Goal: Information Seeking & Learning: Check status

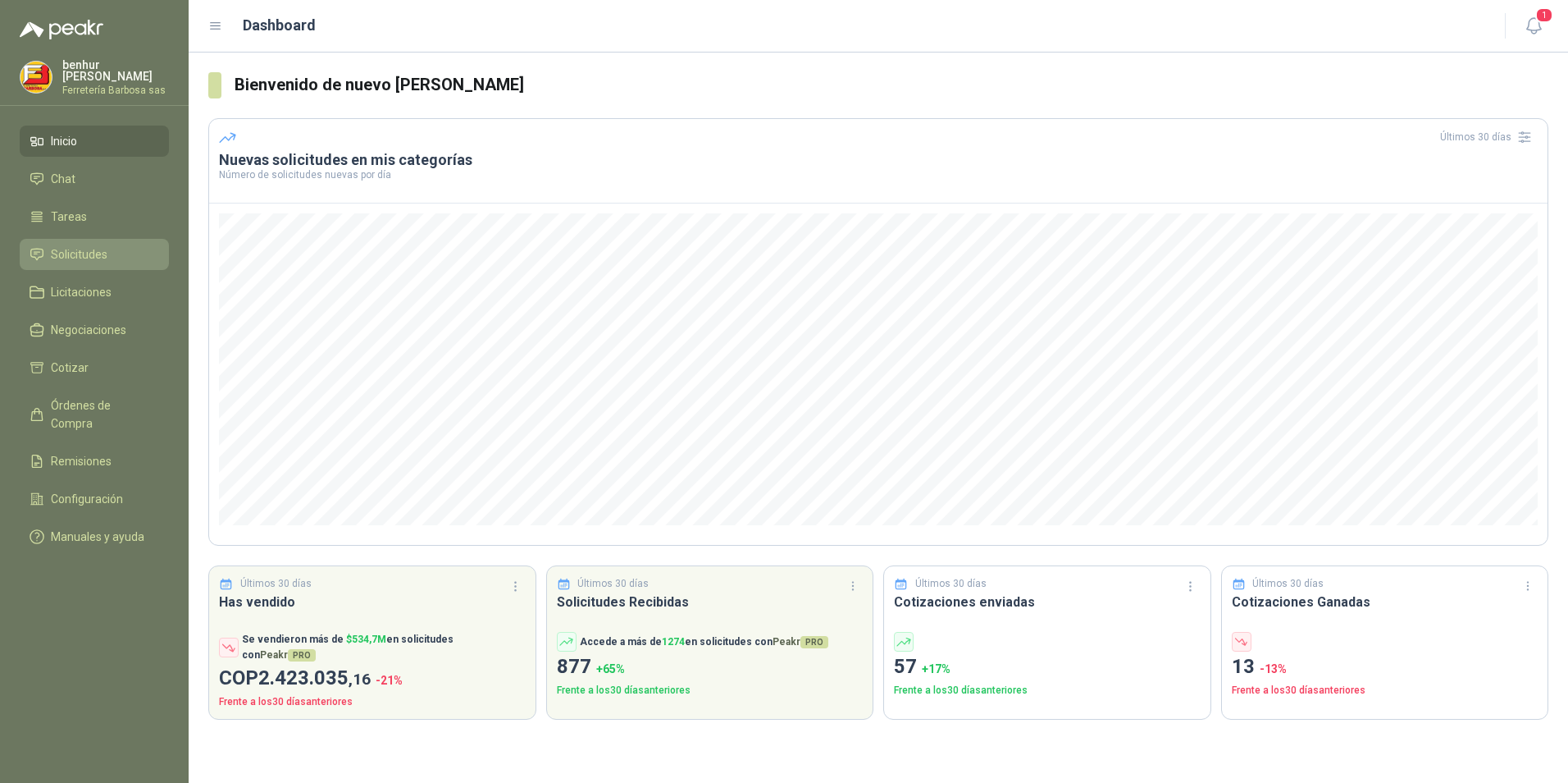
click at [101, 248] on span "Solicitudes" at bounding box center [79, 254] width 56 height 18
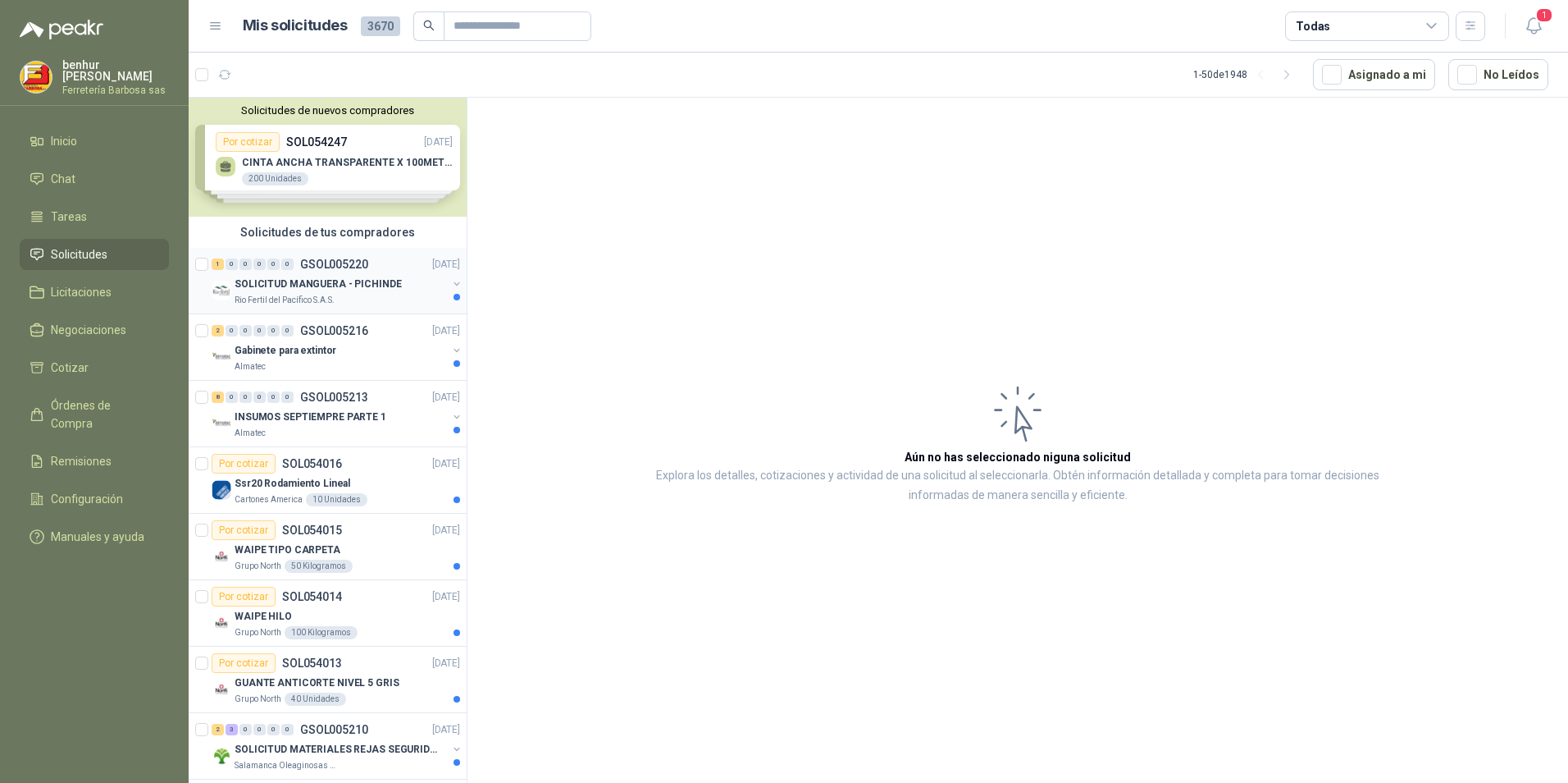
click at [360, 285] on p "SOLICITUD MANGUERA - PICHINDE" at bounding box center [318, 284] width 168 height 16
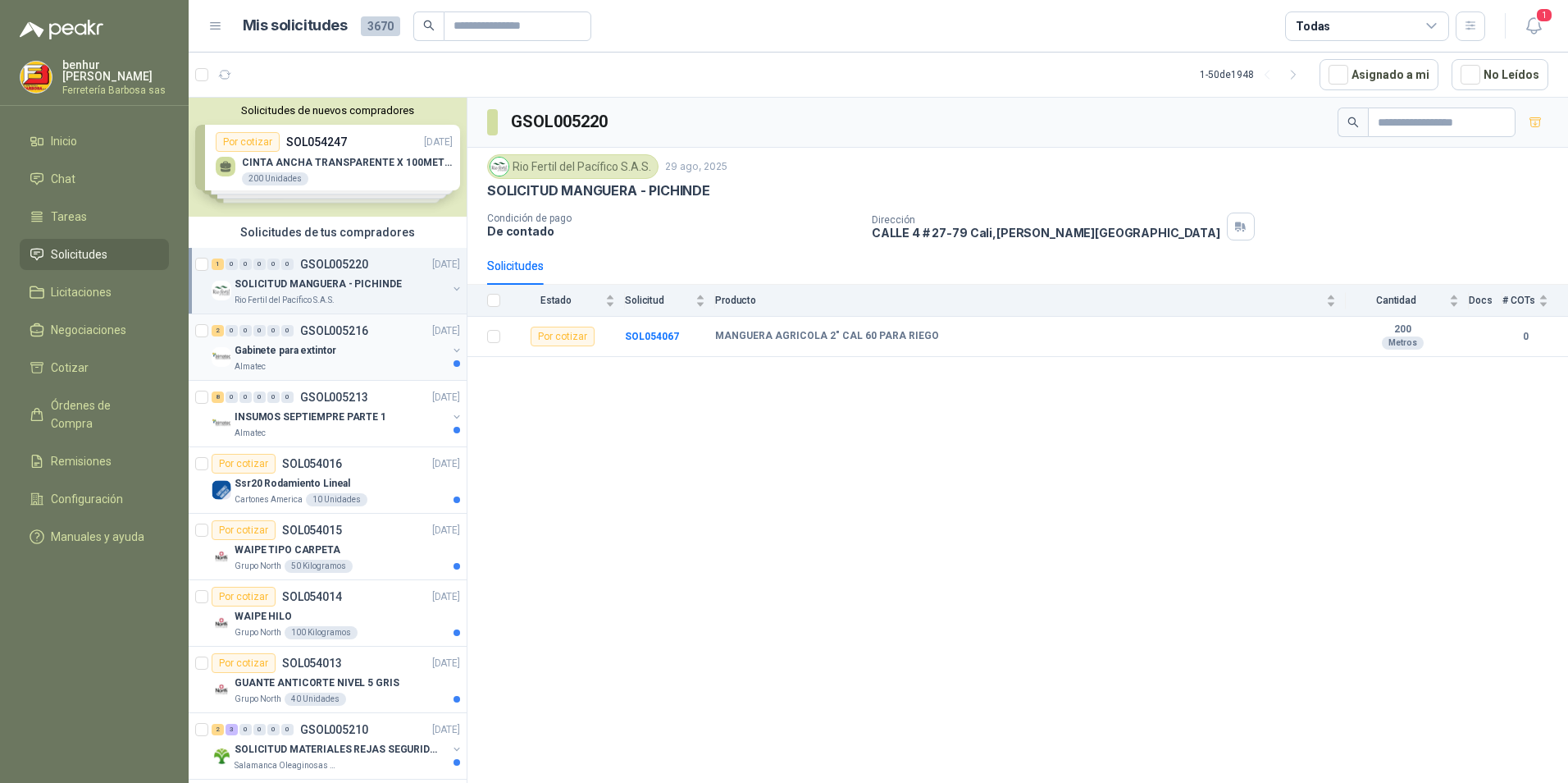
click at [334, 352] on div "Gabinete para extintor" at bounding box center [341, 350] width 212 height 20
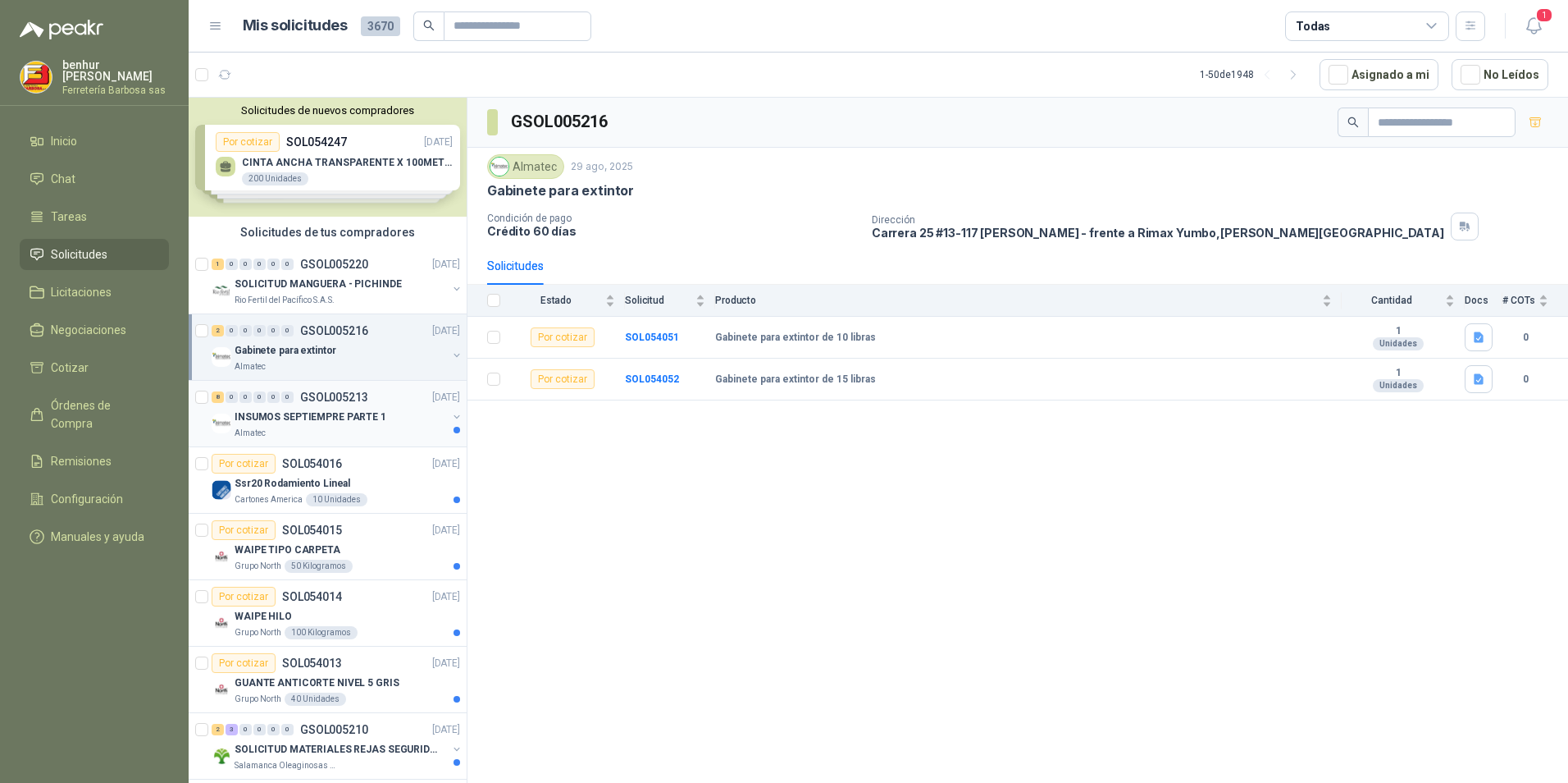
click at [323, 412] on p "INSUMOS SEPTIEMPRE PARTE 1" at bounding box center [311, 417] width 152 height 16
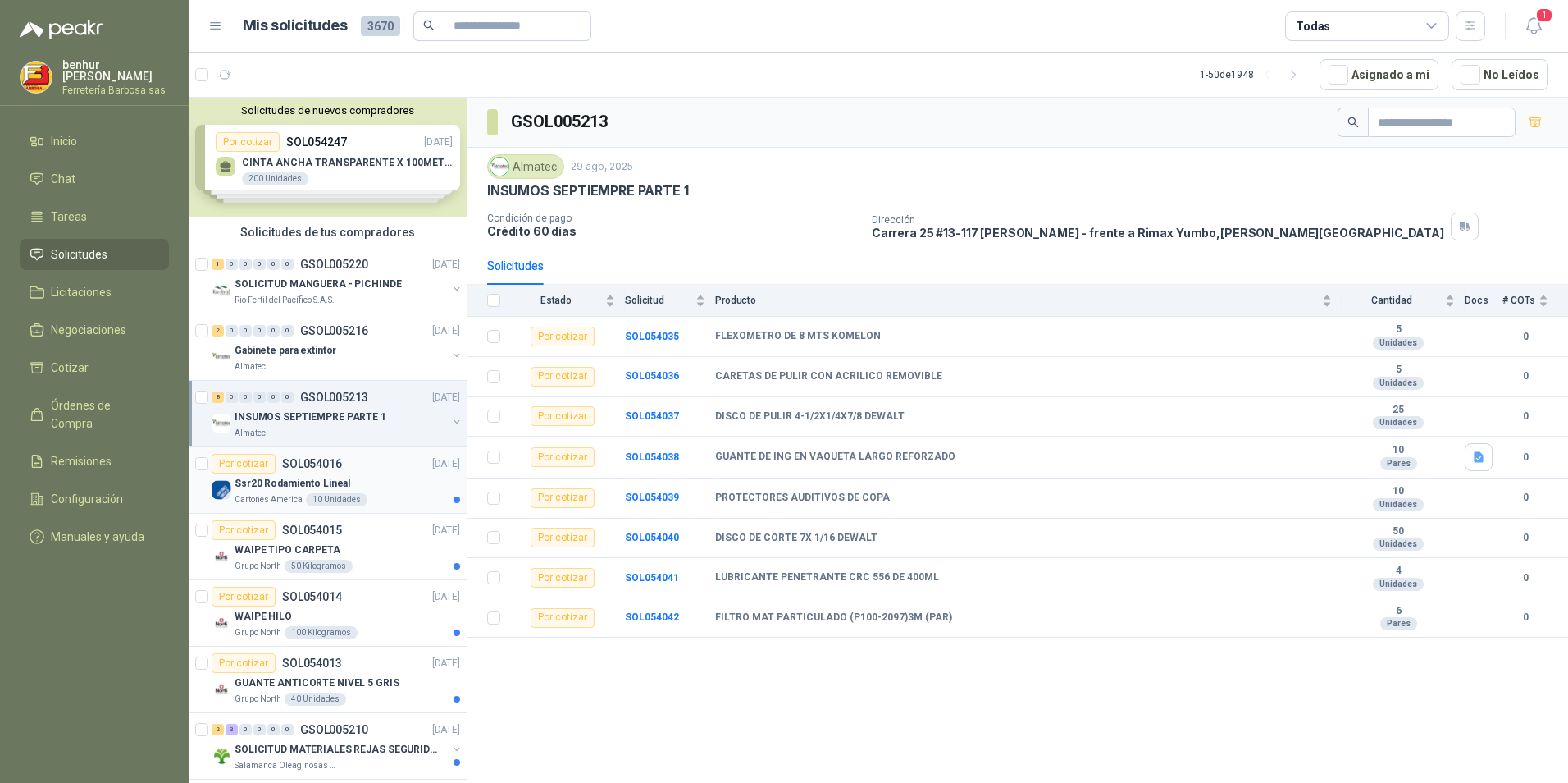
click at [369, 482] on div "Ssr20 Rodamiento Lineal" at bounding box center [347, 483] width 226 height 20
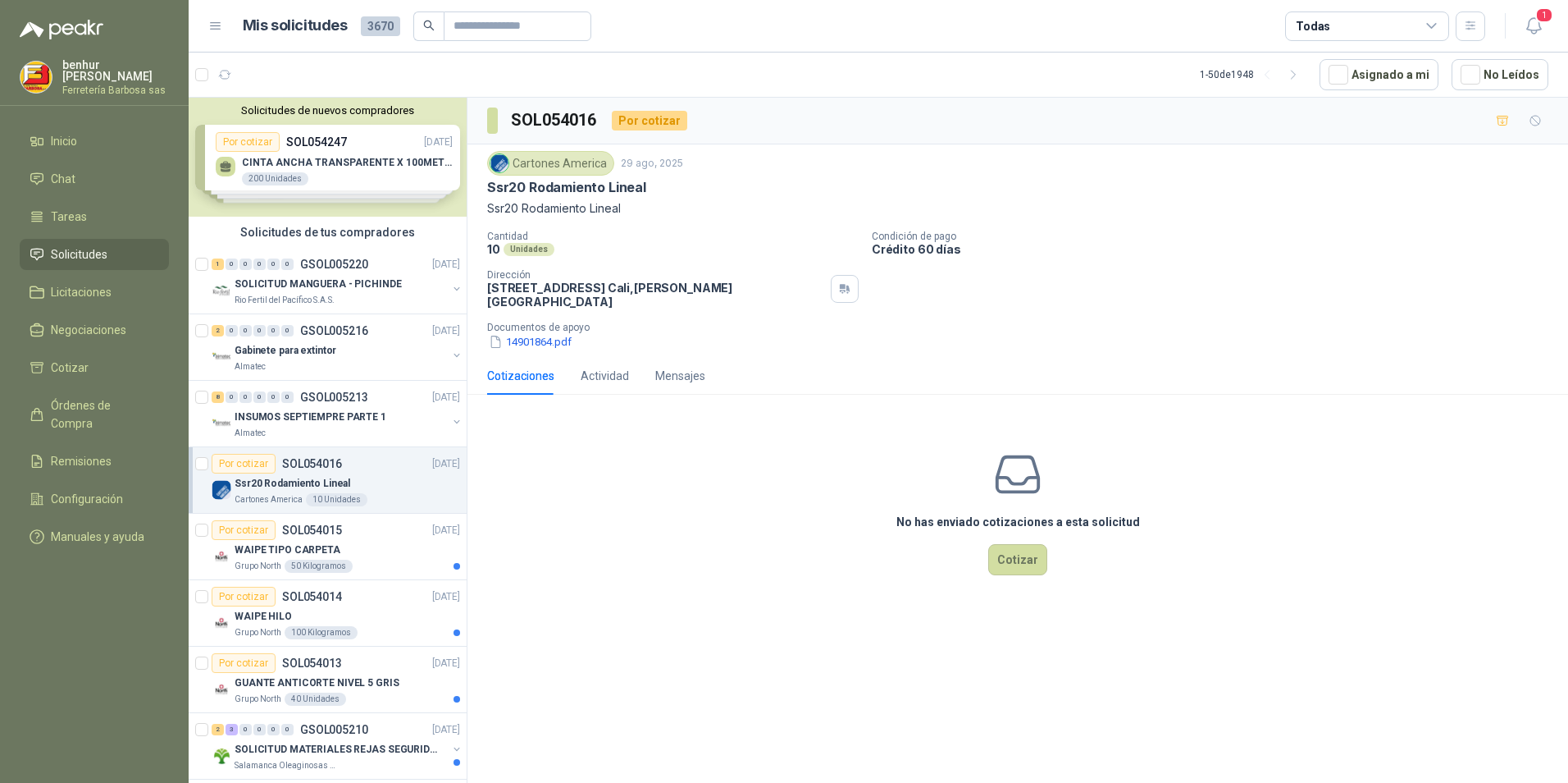
scroll to position [82, 0]
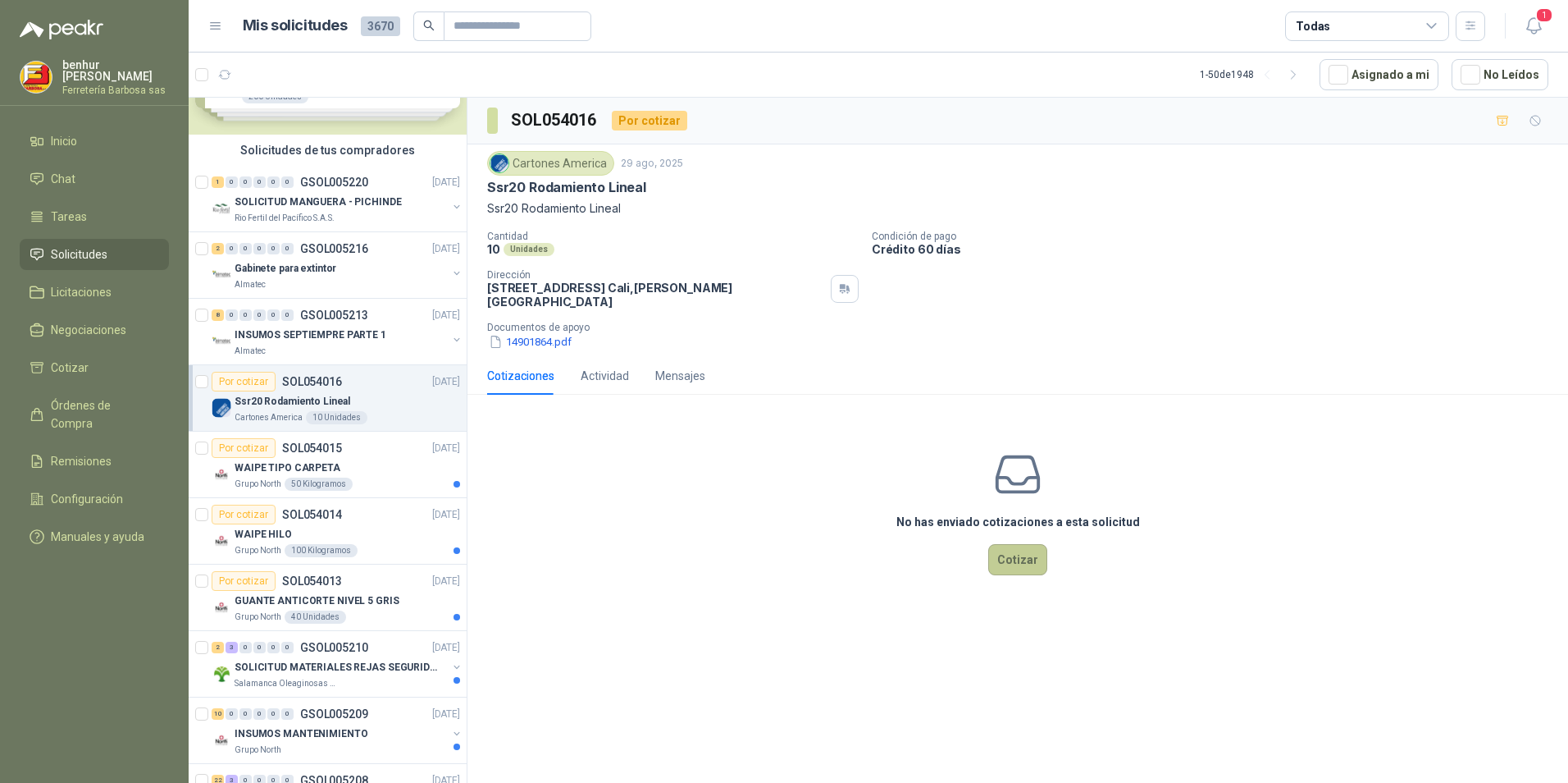
click at [1026, 551] on button "Cotizar" at bounding box center [1018, 559] width 59 height 31
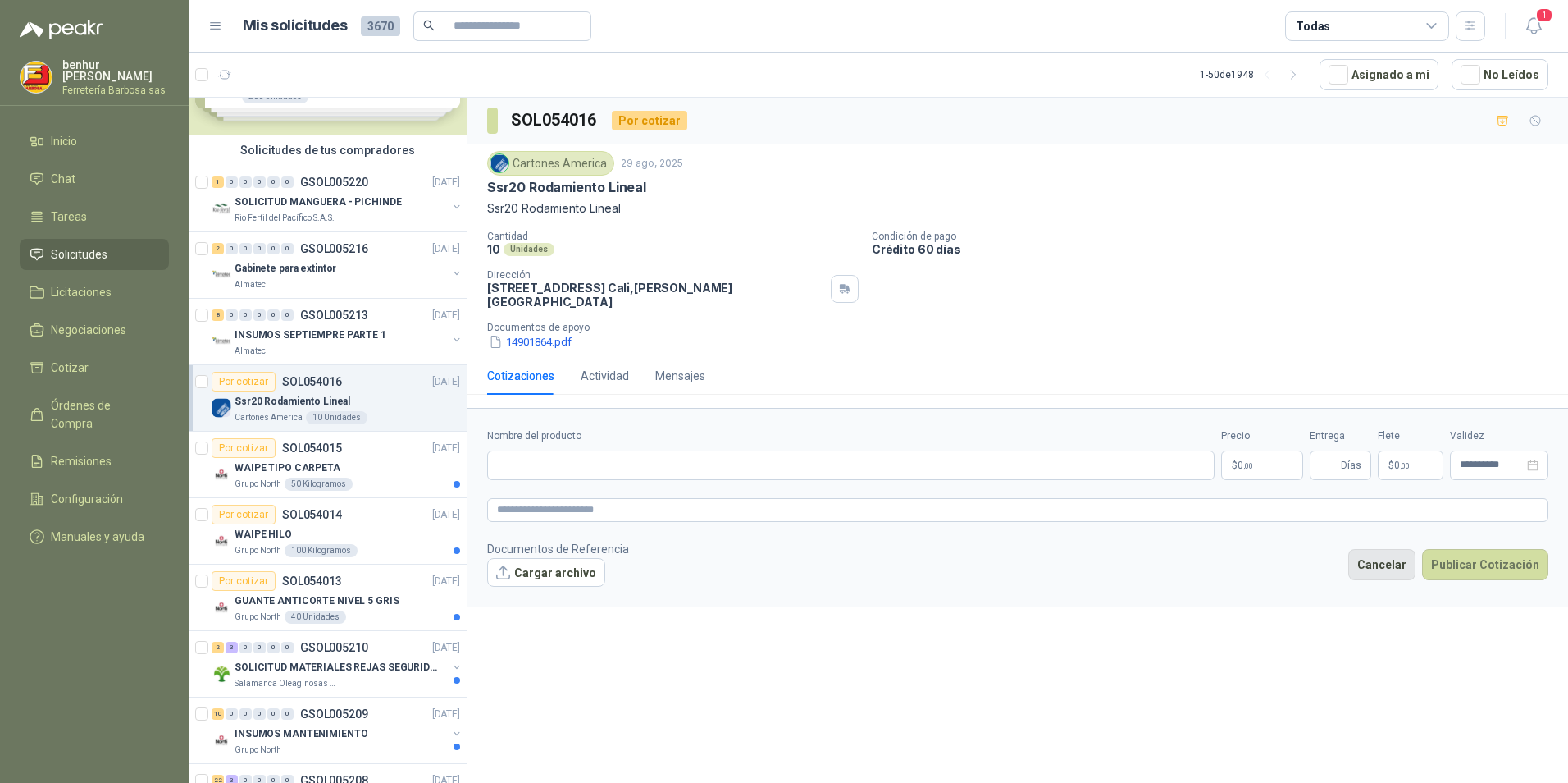
click at [1384, 549] on button "Cancelar" at bounding box center [1382, 564] width 67 height 31
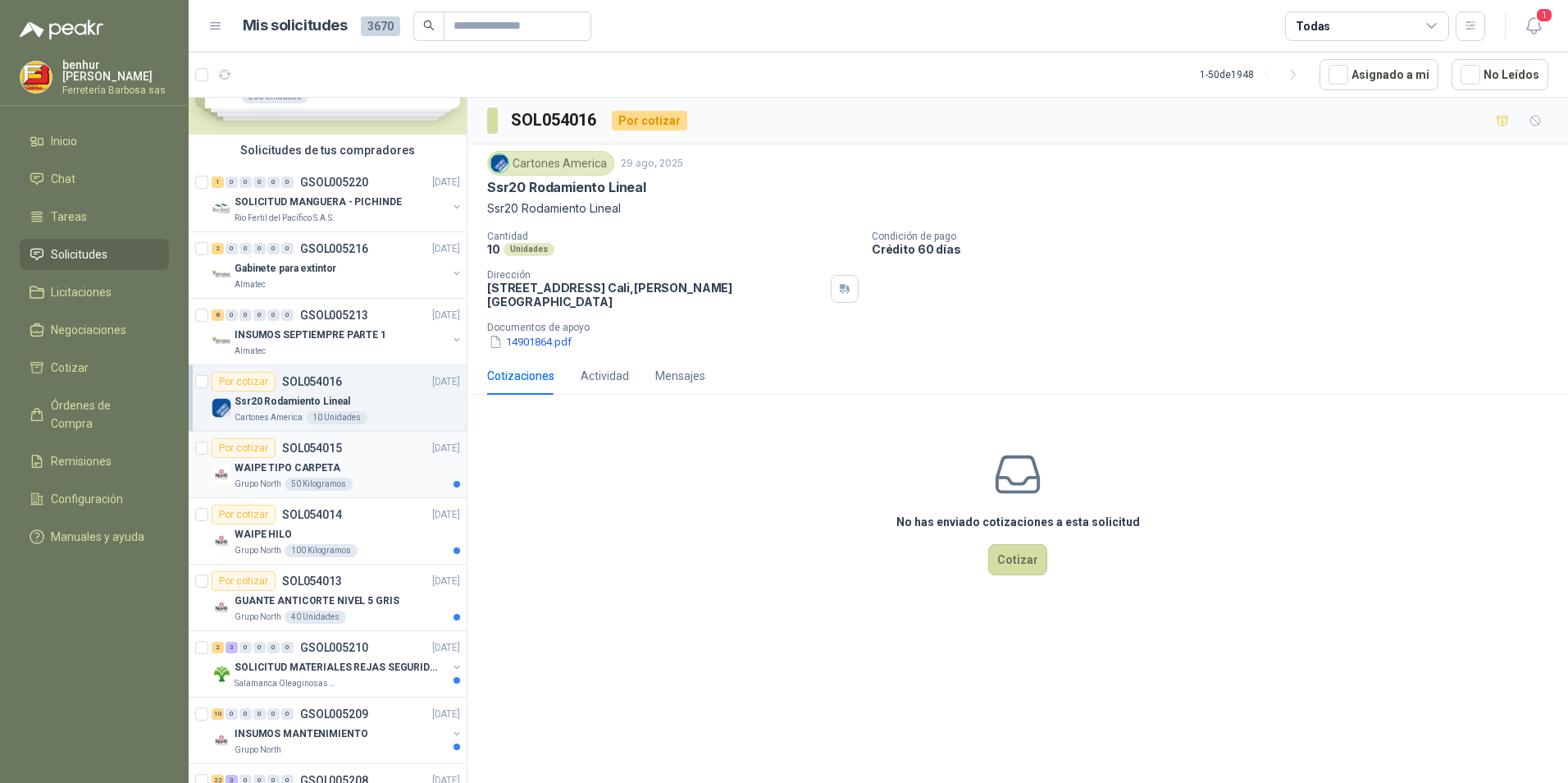
click at [318, 465] on p "WAIPE TIPO CARPETA" at bounding box center [287, 468] width 106 height 16
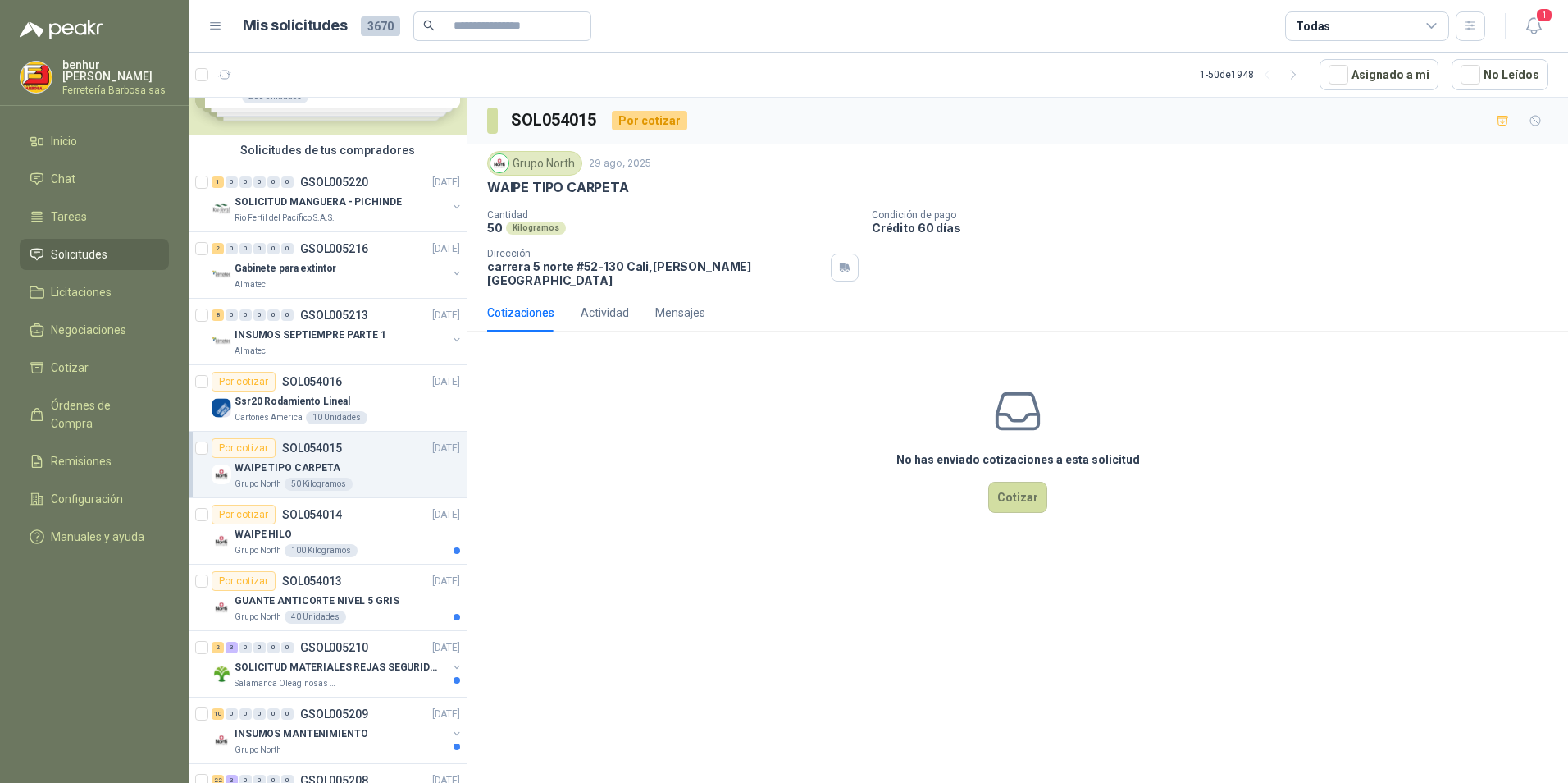
click at [331, 469] on p "WAIPE TIPO CARPETA" at bounding box center [287, 468] width 106 height 16
click at [1012, 483] on button "Cotizar" at bounding box center [1018, 496] width 59 height 31
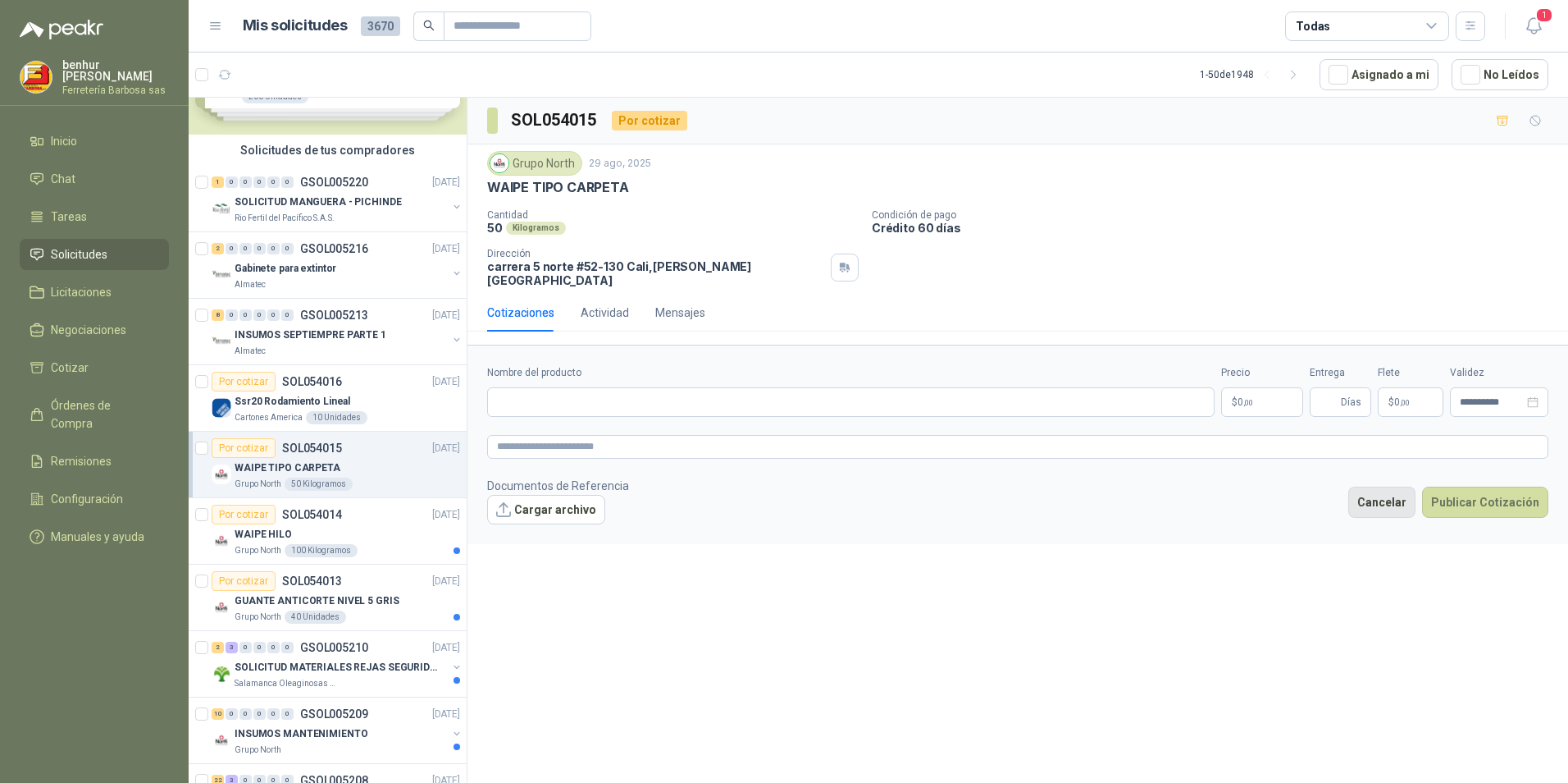
click at [1391, 492] on button "Cancelar" at bounding box center [1382, 502] width 67 height 31
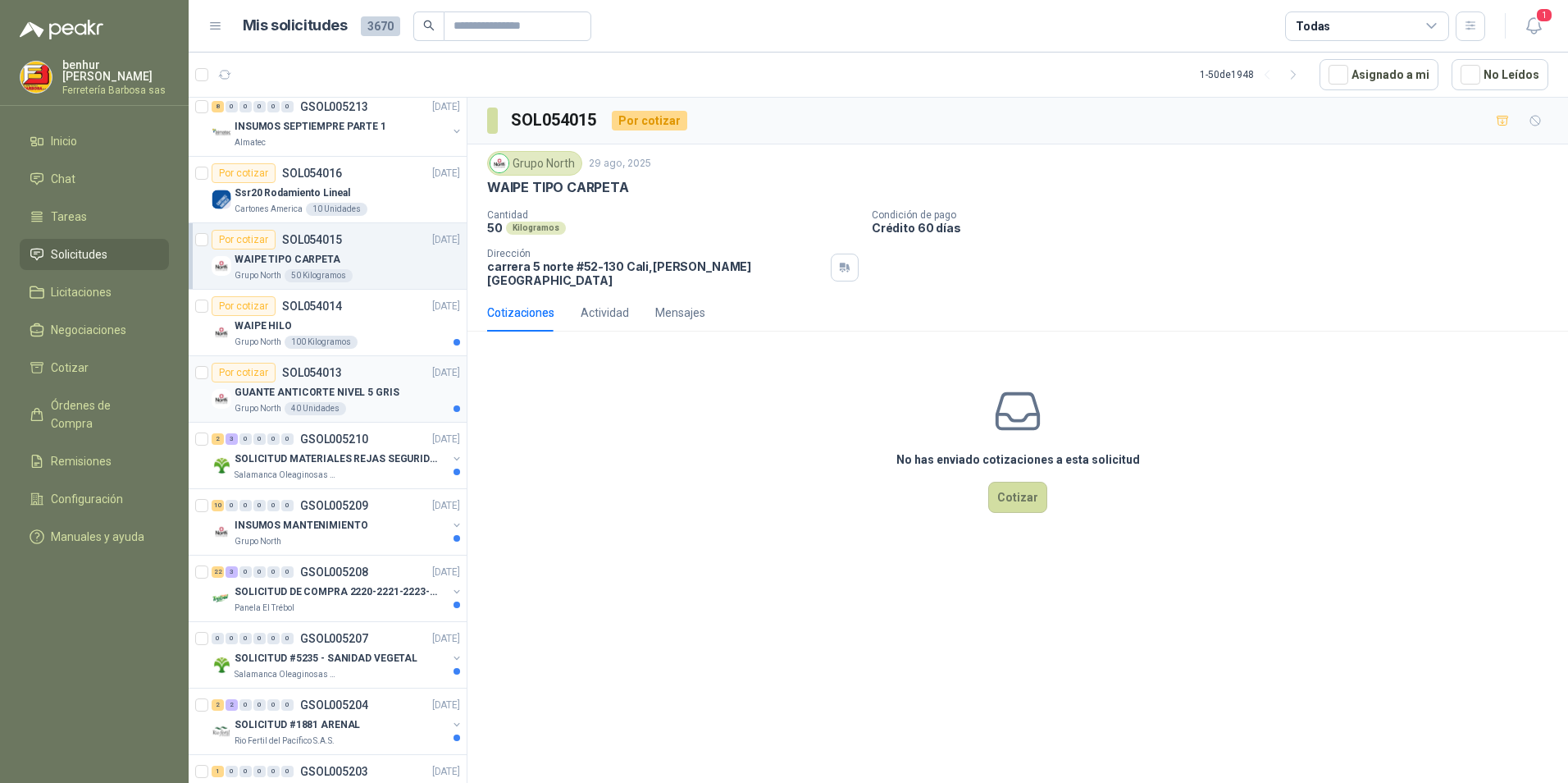
scroll to position [328, 0]
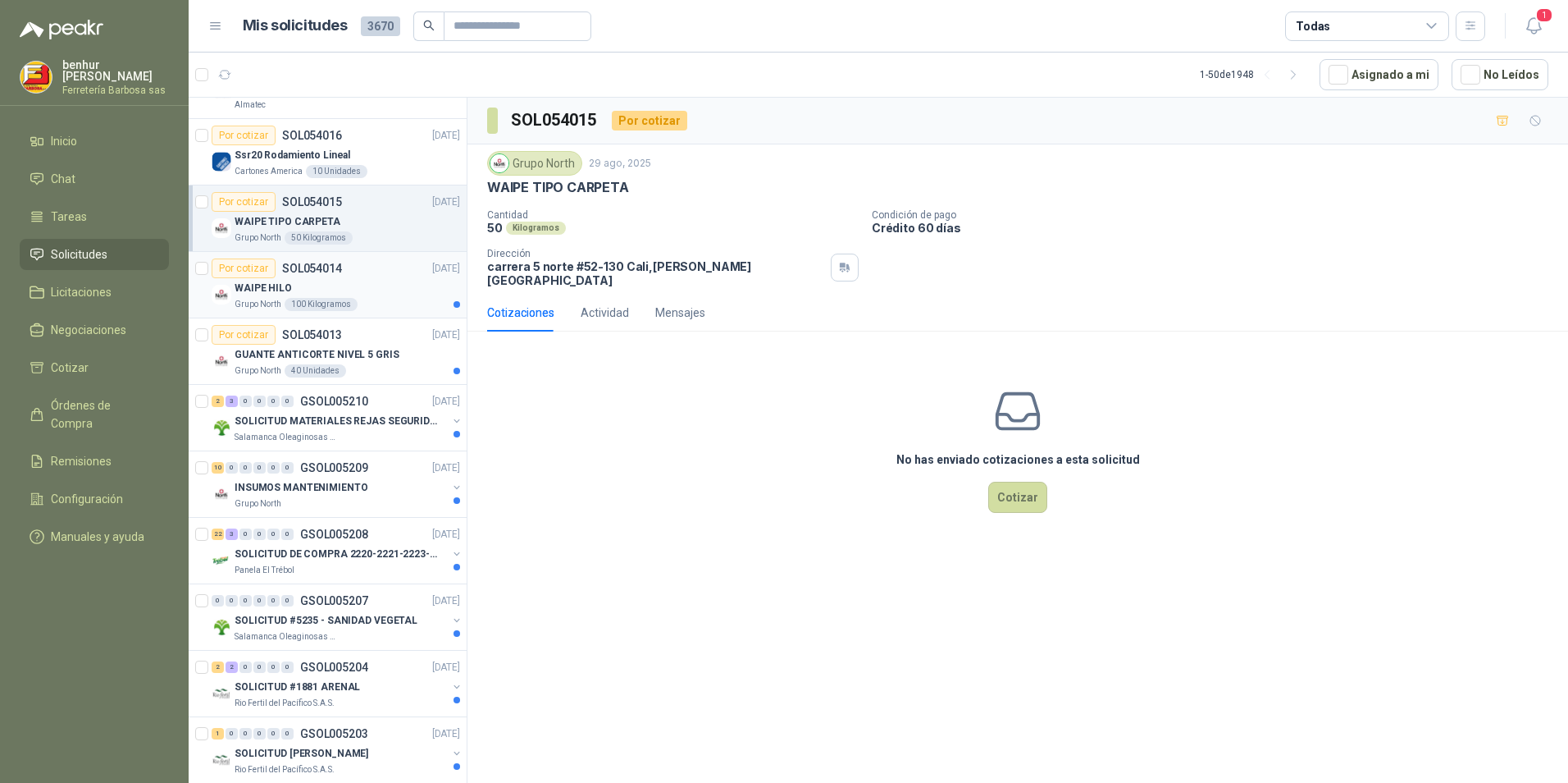
click at [312, 287] on div "WAIPE HILO" at bounding box center [347, 288] width 226 height 20
click at [300, 341] on div "Por cotizar SOL054013" at bounding box center [276, 334] width 130 height 20
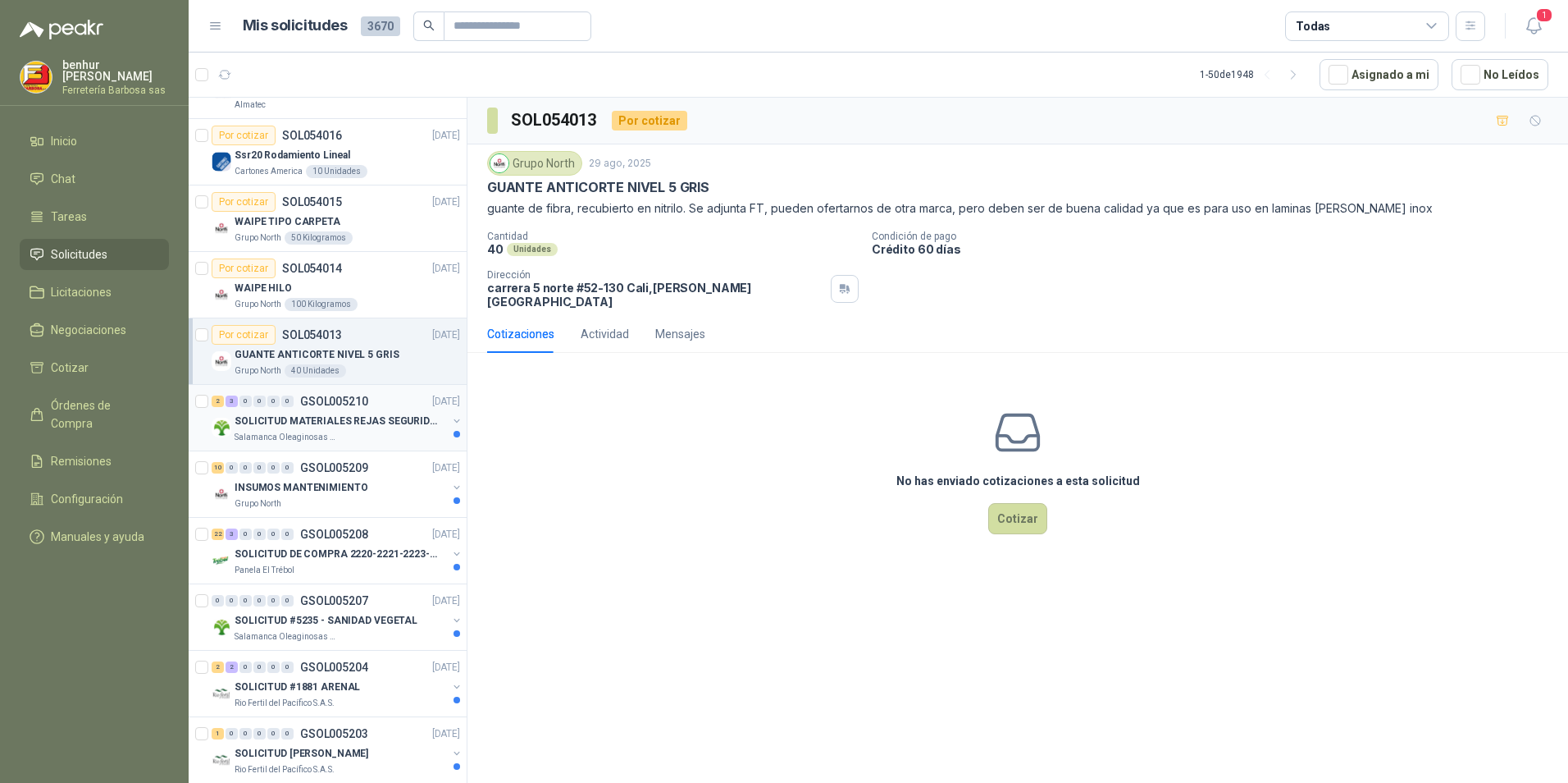
click at [339, 414] on p "SOLICITUD MATERIALES REJAS SEGURIDAD - OFICINA" at bounding box center [337, 421] width 204 height 16
